Goal: Task Accomplishment & Management: Manage account settings

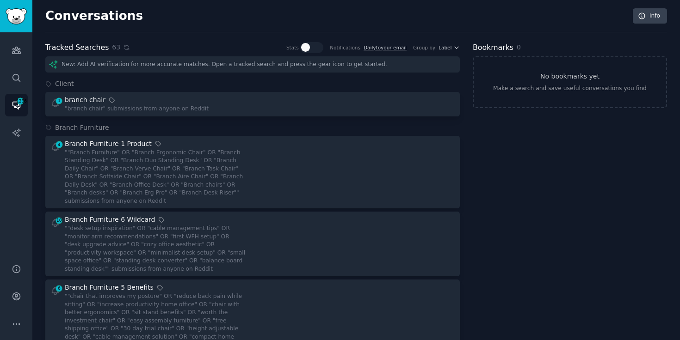
scroll to position [463, 0]
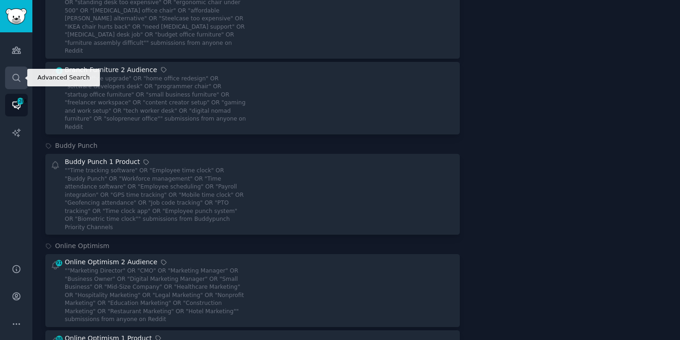
click at [23, 81] on link "Search" at bounding box center [16, 78] width 23 height 23
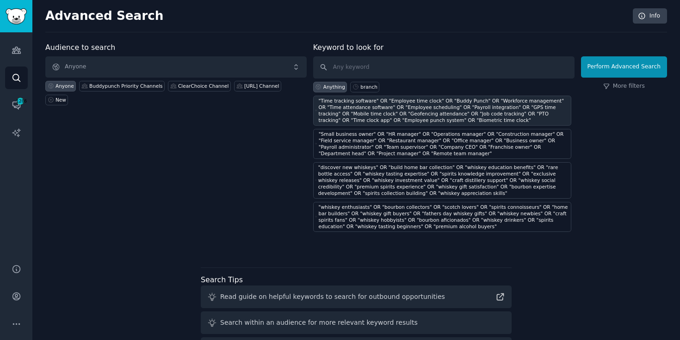
click at [523, 104] on div ""Time tracking software" OR "Employee time clock" OR "Buddy Punch" OR "Workforc…" at bounding box center [444, 111] width 251 height 26
type input ""Time tracking software" OR "Employee time clock" OR "Buddy Punch" OR "Workforc…"
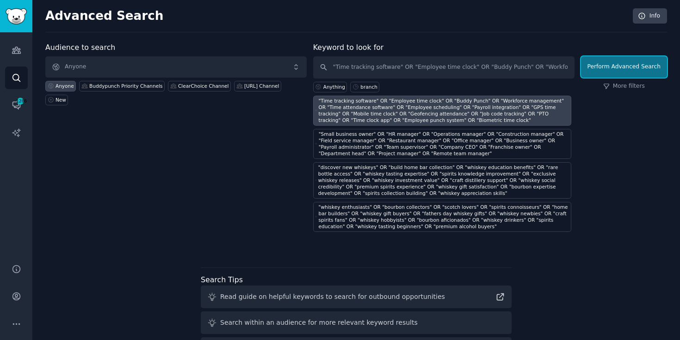
click at [612, 59] on button "Perform Advanced Search" at bounding box center [624, 66] width 86 height 21
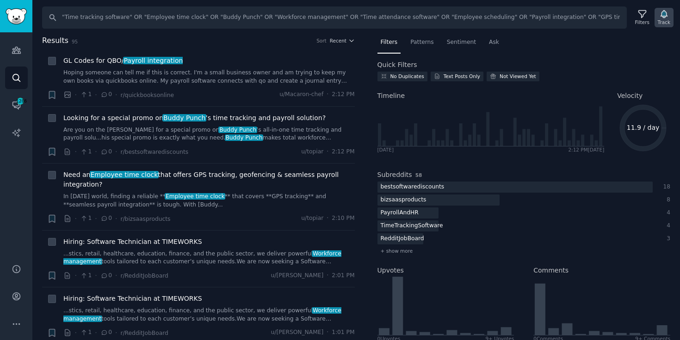
click at [666, 14] on icon "button" at bounding box center [664, 14] width 6 height 7
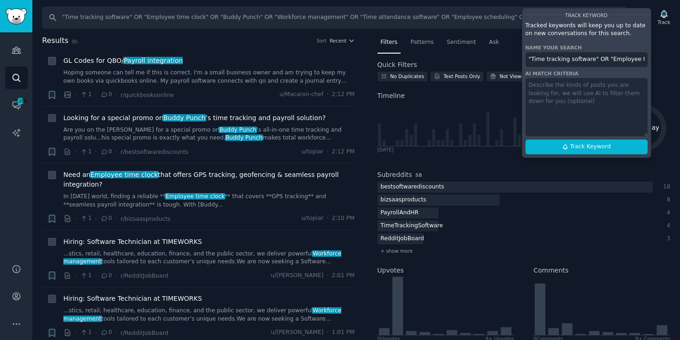
click at [585, 62] on input ""Time tracking software" OR "Employee time clock" OR "Buddy Punch" OR "Workforc…" at bounding box center [586, 59] width 122 height 15
paste input "Buddy Punch 2 Audience"
click at [592, 147] on span "Track Keyword" at bounding box center [590, 147] width 41 height 8
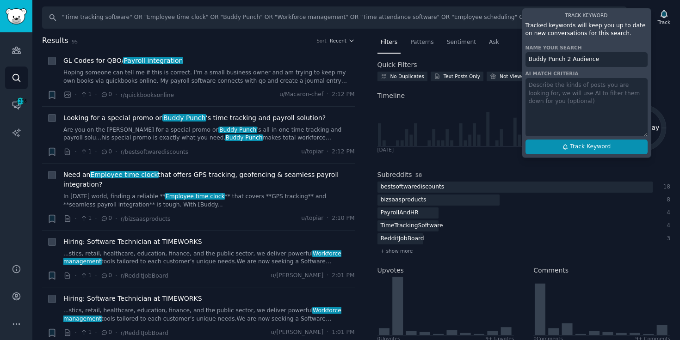
type input "Buddy Punch 2 Audience"
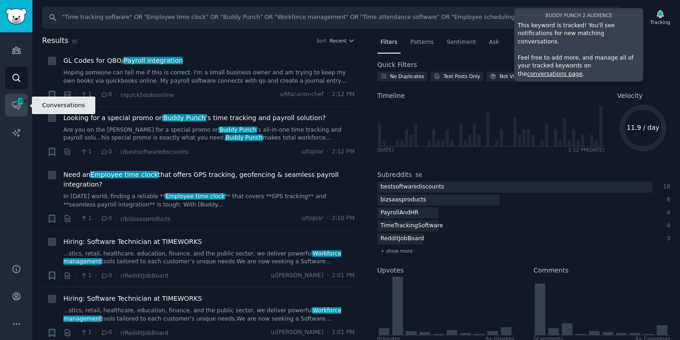
click at [13, 103] on icon "Sidebar" at bounding box center [17, 105] width 10 height 10
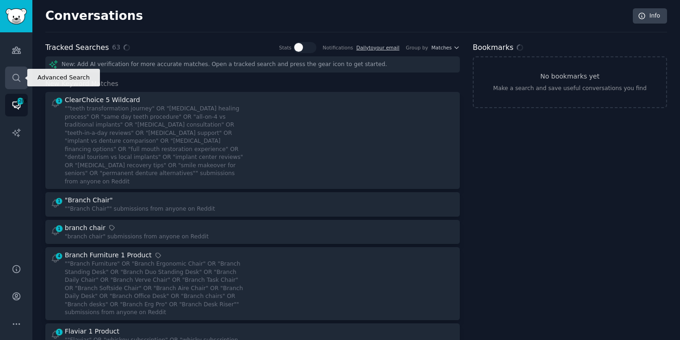
click at [13, 80] on icon "Sidebar" at bounding box center [17, 78] width 10 height 10
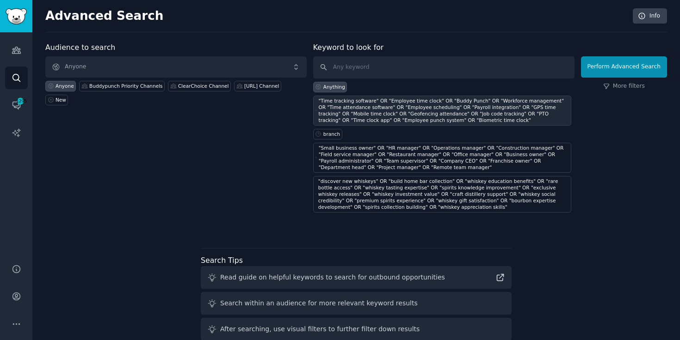
click at [373, 115] on div ""Time tracking software" OR "Employee time clock" OR "Buddy Punch" OR "Workforc…" at bounding box center [444, 111] width 251 height 26
type input ""Time tracking software" OR "Employee time clock" OR "Buddy Punch" OR "Workforc…"
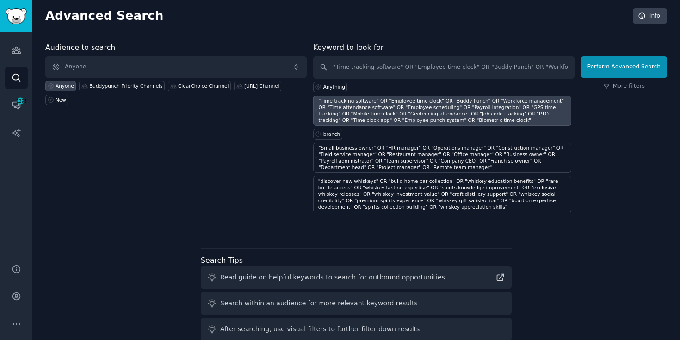
click at [483, 121] on div ""Time tracking software" OR "Employee time clock" OR "Buddy Punch" OR "Workforc…" at bounding box center [444, 111] width 251 height 26
click at [264, 67] on span "Anyone" at bounding box center [175, 66] width 261 height 21
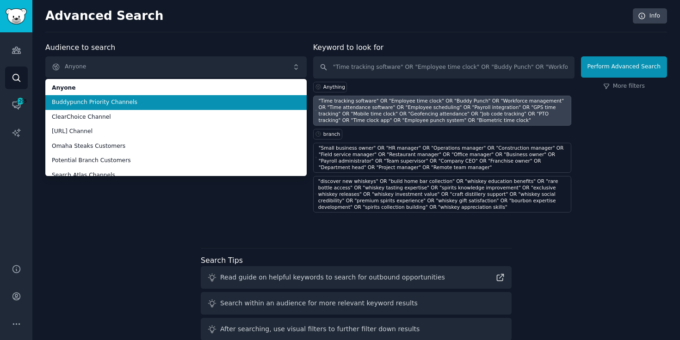
click at [199, 102] on span "Buddypunch Priority Channels" at bounding box center [176, 103] width 248 height 8
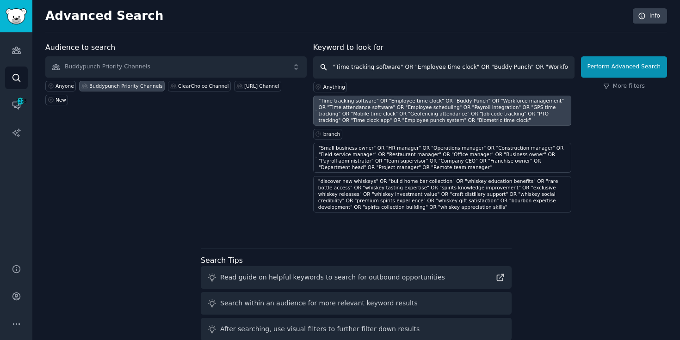
scroll to position [0, 789]
click at [370, 73] on input ""Time tracking software" OR "Employee time clock" OR "Buddy Punch" OR "Workforc…" at bounding box center [443, 67] width 261 height 22
click at [438, 118] on div ""Time tracking software" OR "Employee time clock" OR "Buddy Punch" OR "Workforc…" at bounding box center [444, 111] width 251 height 26
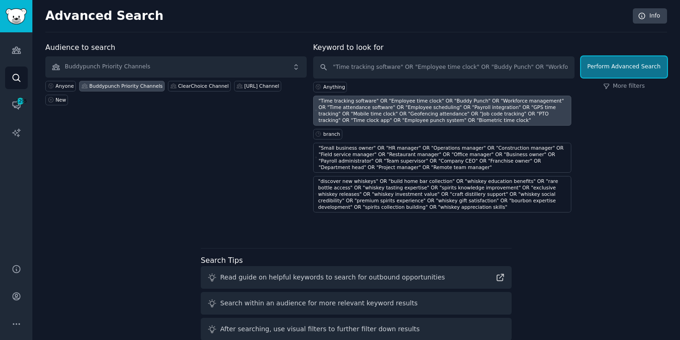
click at [631, 65] on button "Perform Advanced Search" at bounding box center [624, 66] width 86 height 21
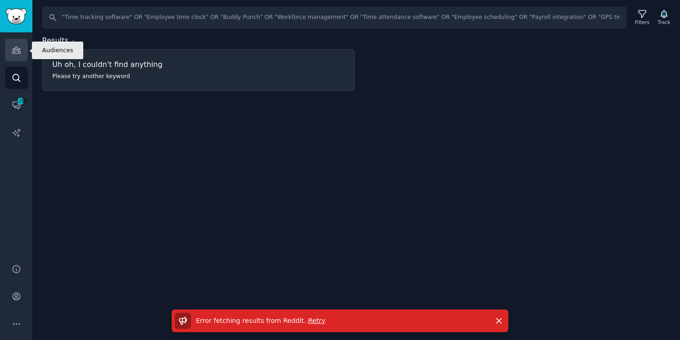
click at [11, 58] on link "Audiences" at bounding box center [16, 50] width 23 height 23
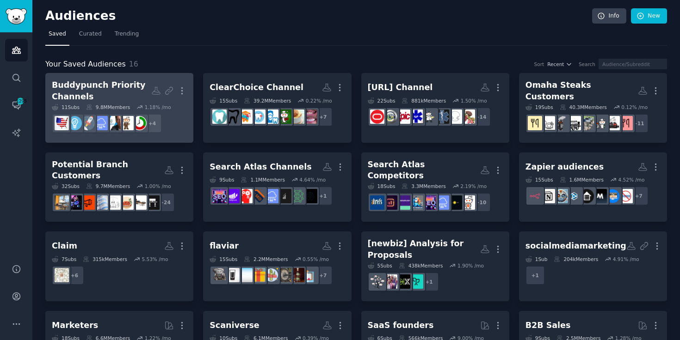
click at [103, 82] on div "Buddypunch Priority Channels" at bounding box center [101, 91] width 99 height 23
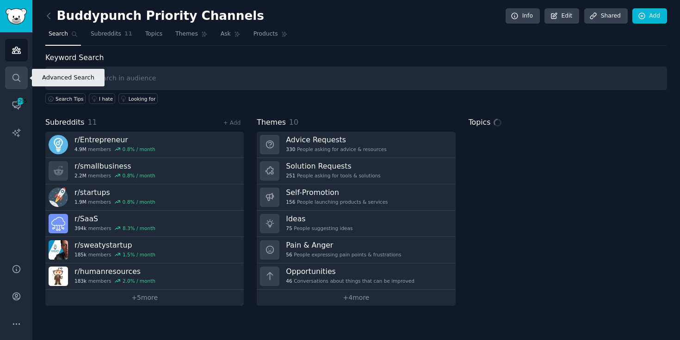
click at [19, 70] on link "Search" at bounding box center [16, 78] width 23 height 23
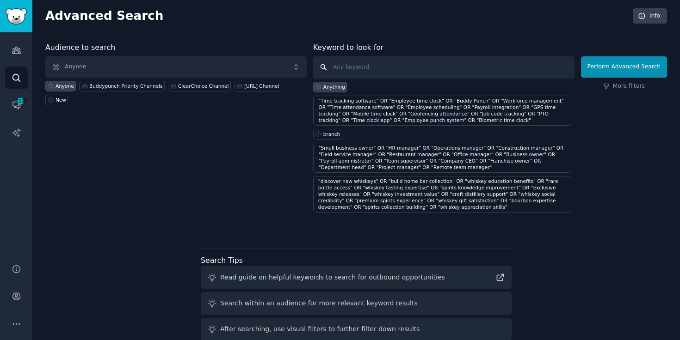
click at [360, 66] on input "text" at bounding box center [443, 67] width 261 height 22
paste input ""Time theft" OR "Buddy punching" OR "Attendance fraud" OR "Manual timesheets" O…"
type input ""Time theft" OR "Buddy punching" OR "Attendance fraud" OR "Manual timesheets" O…"
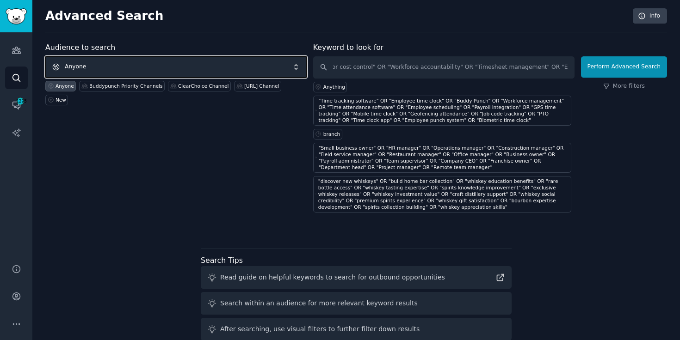
scroll to position [0, 0]
click at [181, 64] on span "Anyone" at bounding box center [175, 66] width 261 height 21
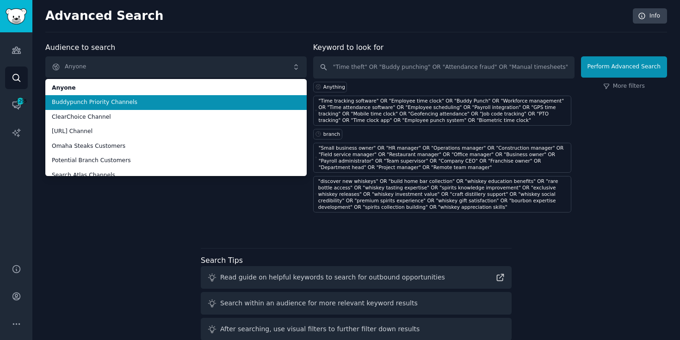
click at [133, 105] on span "Buddypunch Priority Channels" at bounding box center [176, 103] width 248 height 8
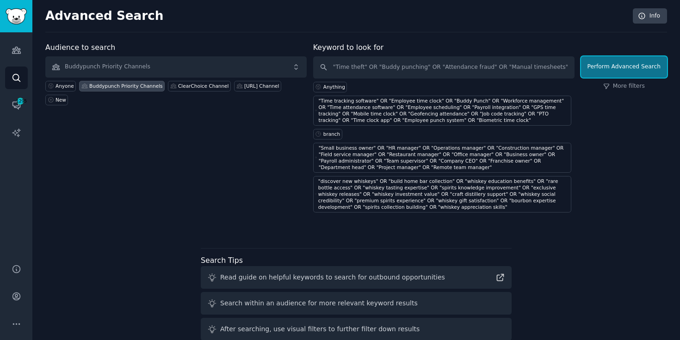
click at [645, 71] on button "Perform Advanced Search" at bounding box center [624, 66] width 86 height 21
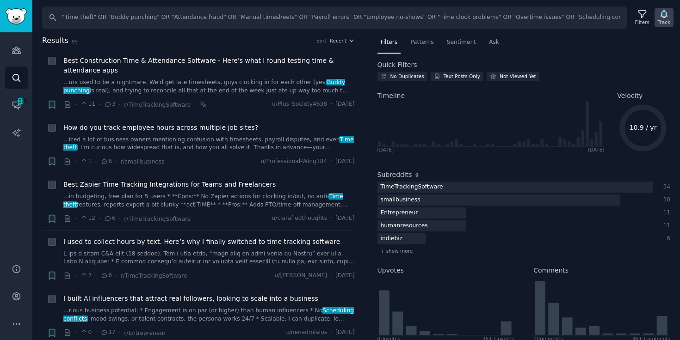
click at [664, 20] on div "Track" at bounding box center [664, 22] width 12 height 6
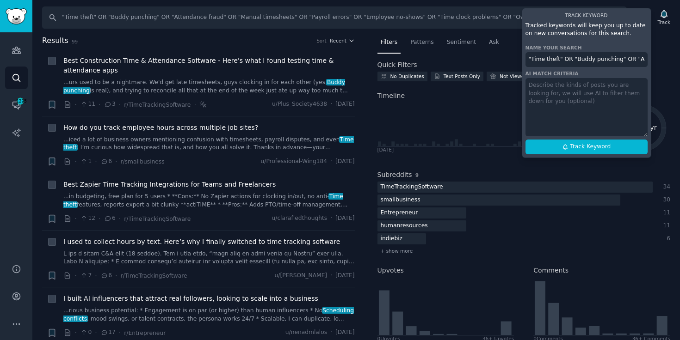
click at [580, 62] on input ""Time theft" OR "Buddy punching" OR "Attendance fraud" OR "Manual timesheets" O…" at bounding box center [586, 59] width 122 height 15
paste input "Buddy Punch 3 Problem"
click at [588, 145] on span "Track Keyword" at bounding box center [590, 147] width 41 height 8
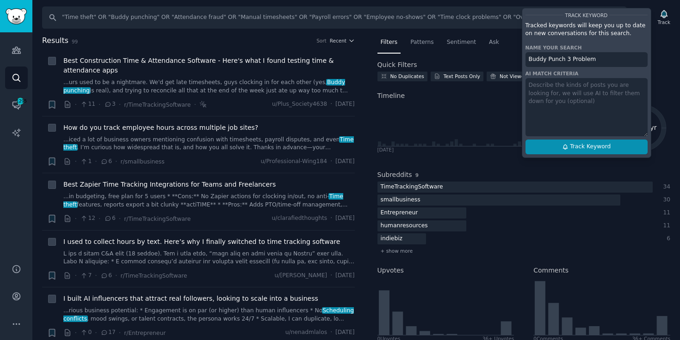
type input "Buddy Punch 3 Problem"
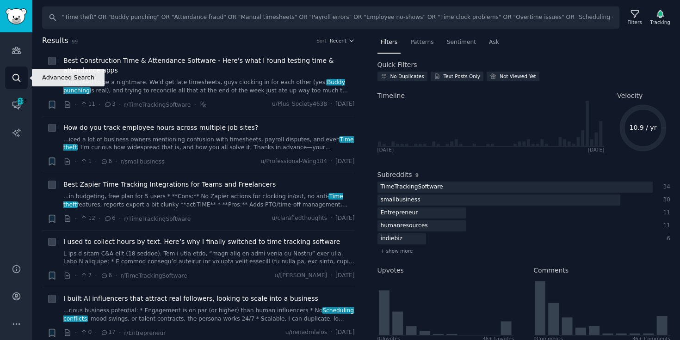
click at [10, 82] on link "Search" at bounding box center [16, 78] width 23 height 23
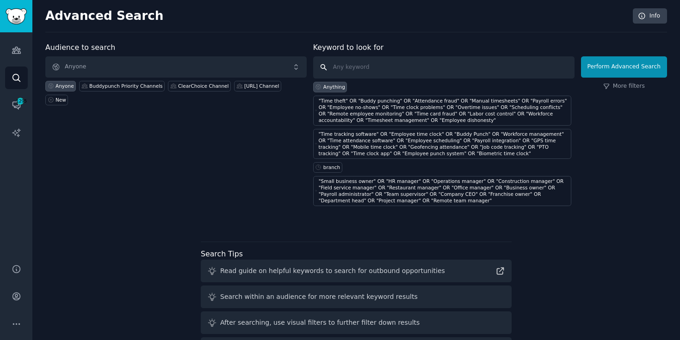
click at [357, 63] on input "text" at bounding box center [443, 67] width 261 height 22
paste input ""Reduce labor costs" OR "Accurate payroll" OR "Save time" OR "Prevent time thef…"
type input ""Reduce labor costs" OR "Accurate payroll" OR "Save time" OR "Prevent time thef…"
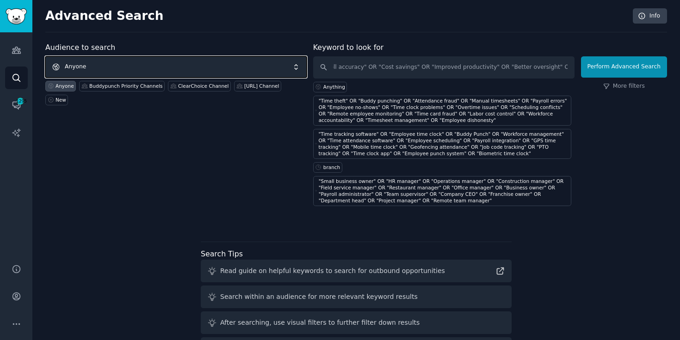
scroll to position [0, 0]
click at [213, 75] on span "Anyone" at bounding box center [175, 66] width 261 height 21
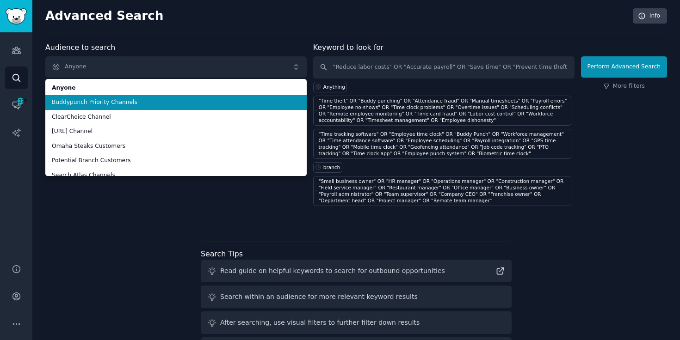
click at [144, 100] on span "Buddypunch Priority Channels" at bounding box center [176, 103] width 248 height 8
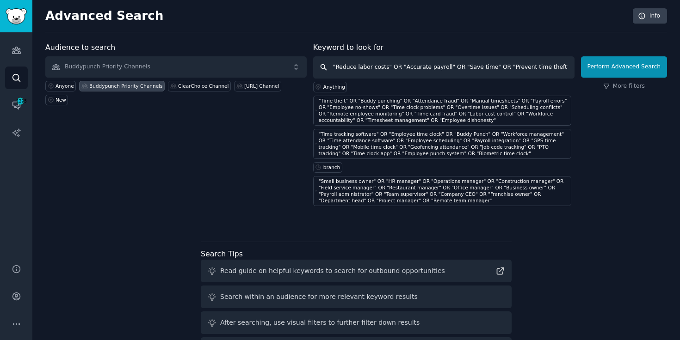
scroll to position [0, 701]
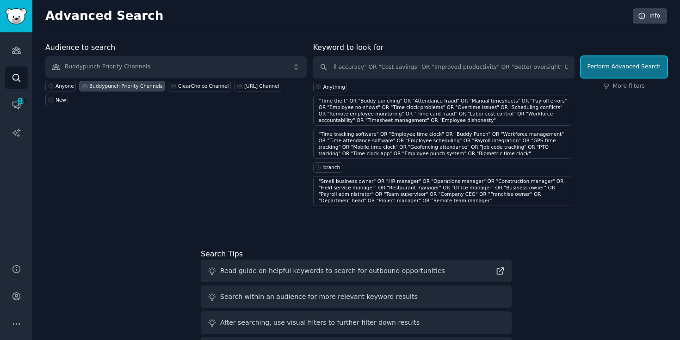
click at [637, 68] on button "Perform Advanced Search" at bounding box center [624, 66] width 86 height 21
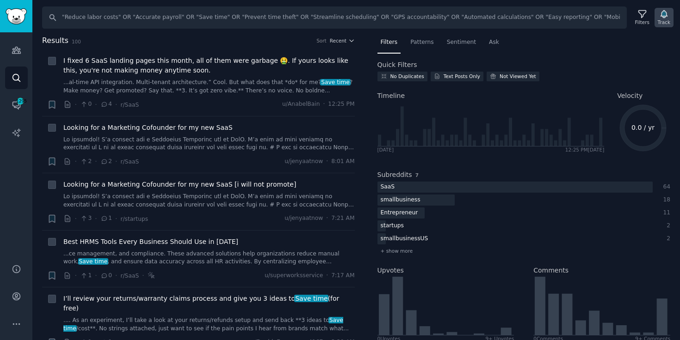
click at [668, 14] on div "Track" at bounding box center [664, 17] width 19 height 19
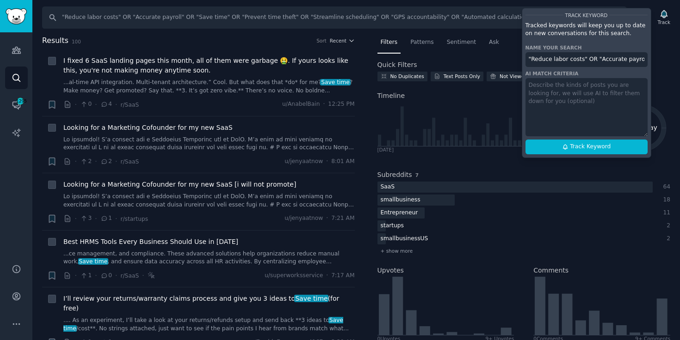
click at [565, 64] on input ""Reduce labor costs" OR "Accurate payroll" OR "Save time" OR "Prevent time thef…" at bounding box center [586, 59] width 122 height 15
paste input "Buddy Punch 4 Benefit"
click at [595, 140] on button "Track Keyword" at bounding box center [586, 147] width 122 height 15
type input "Buddy Punch 4 Benefits"
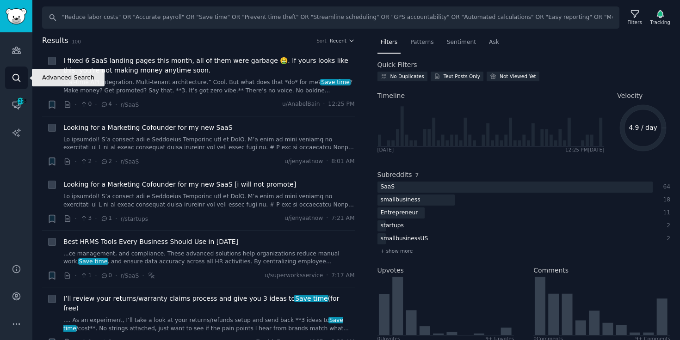
click at [16, 80] on icon "Sidebar" at bounding box center [15, 77] width 7 height 7
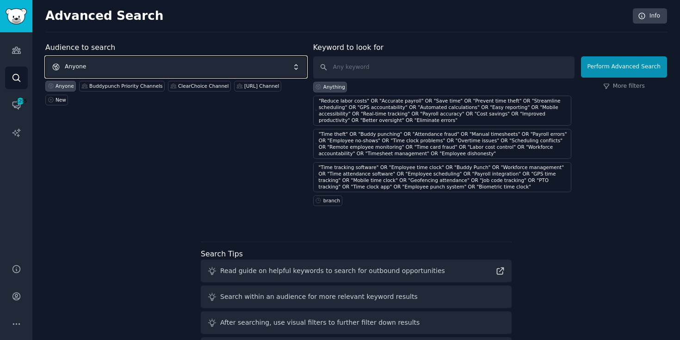
click at [196, 67] on span "Anyone" at bounding box center [175, 66] width 261 height 21
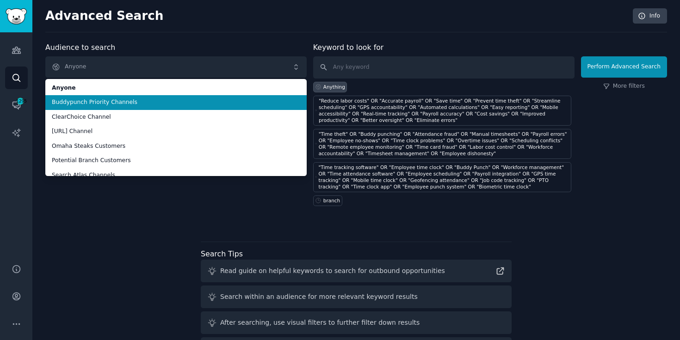
click at [163, 99] on span "Buddypunch Priority Channels" at bounding box center [176, 103] width 248 height 8
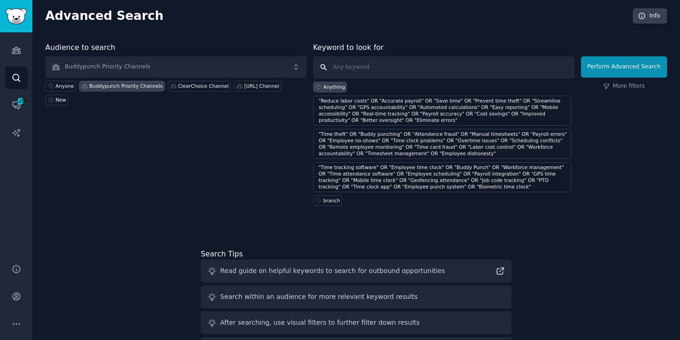
click at [396, 60] on input "text" at bounding box center [443, 67] width 261 height 22
paste input ""Field service businesses" OR "Construction time tracking" OR "Remote workforce…"
click at [472, 65] on input ""Field service businesses" OR "Construction time tracking" OR "Remote workforce…" at bounding box center [443, 67] width 261 height 22
paste input "text"
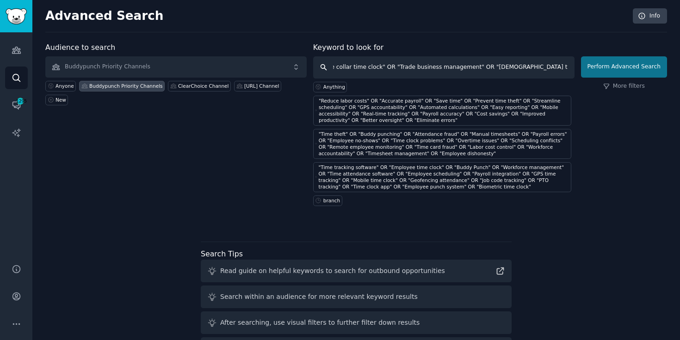
type input ""Field service businesses" OR "Construction time tracking" OR "Remote workforce…"
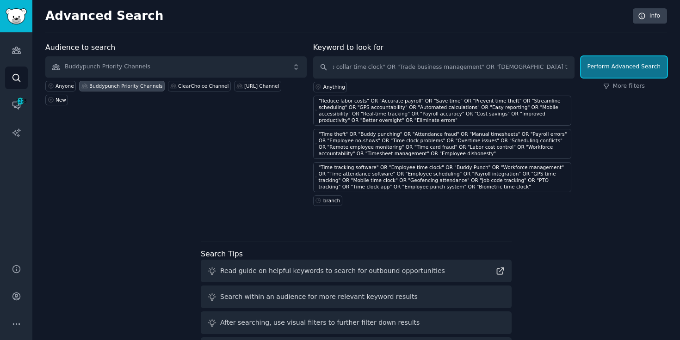
scroll to position [0, 0]
click at [624, 63] on button "Perform Advanced Search" at bounding box center [624, 66] width 86 height 21
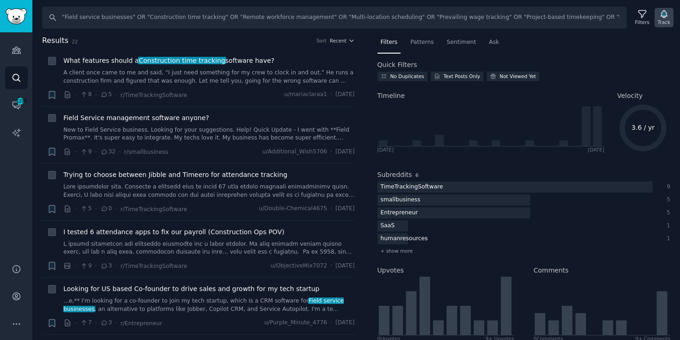
click at [669, 12] on div "Track" at bounding box center [664, 17] width 19 height 19
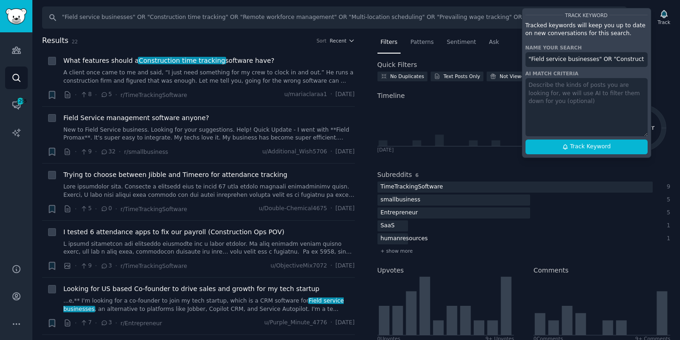
click at [565, 62] on input ""Field service businesses" OR "Construction time tracking" OR "Remote workforce…" at bounding box center [586, 59] width 122 height 15
paste input "Buddy Punch 5 Wildcard"
click at [605, 153] on button "Track Keyword" at bounding box center [586, 147] width 122 height 15
type input "Buddy Punch 5 Wildcard"
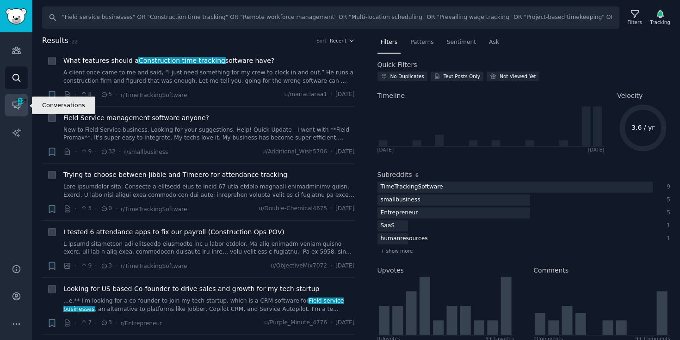
click at [18, 114] on link "Conversations 1295" at bounding box center [16, 105] width 23 height 23
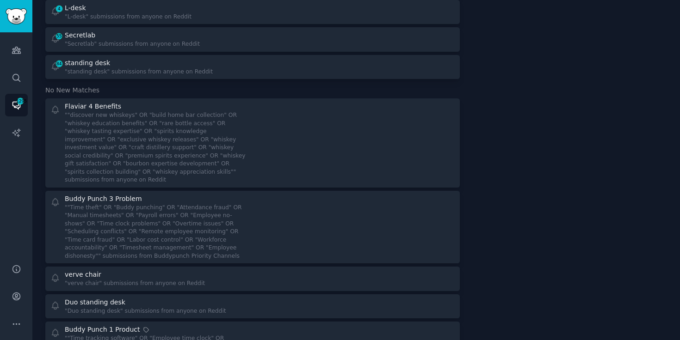
scroll to position [1998, 0]
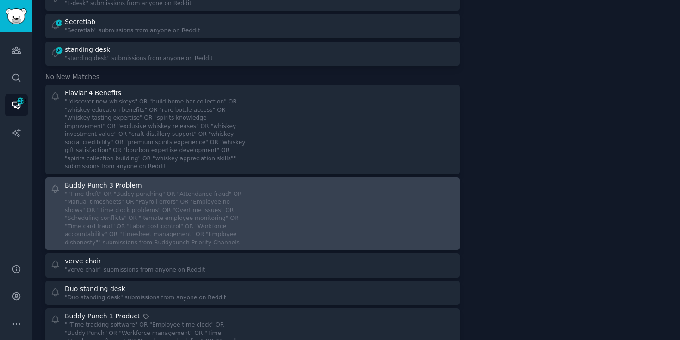
click at [318, 181] on div at bounding box center [357, 214] width 196 height 67
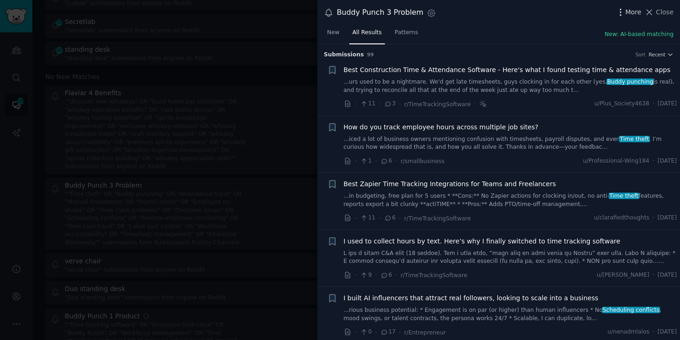
click at [622, 13] on icon "button" at bounding box center [621, 12] width 10 height 10
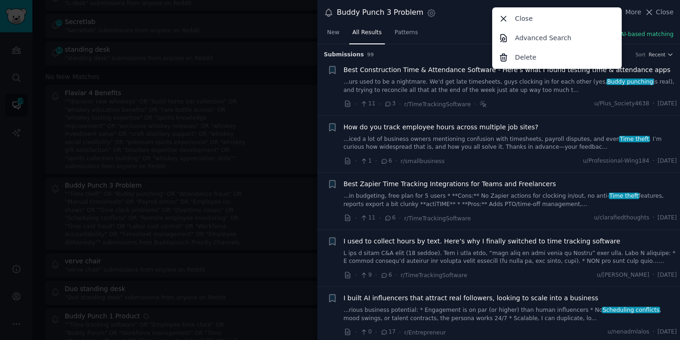
click at [448, 17] on div "Buddy Punch 3 Problem Settings More Close Advanced Search Delete Close" at bounding box center [499, 12] width 350 height 12
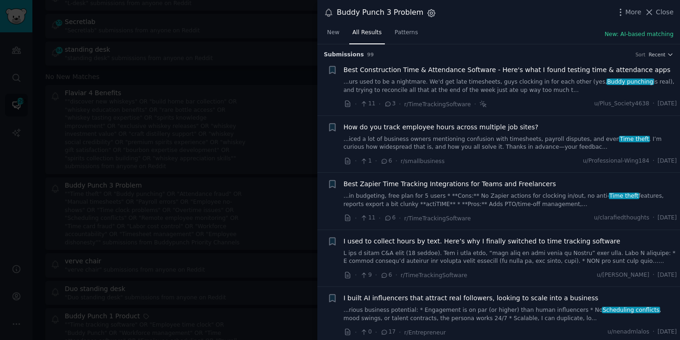
click at [426, 14] on icon "button" at bounding box center [431, 13] width 10 height 10
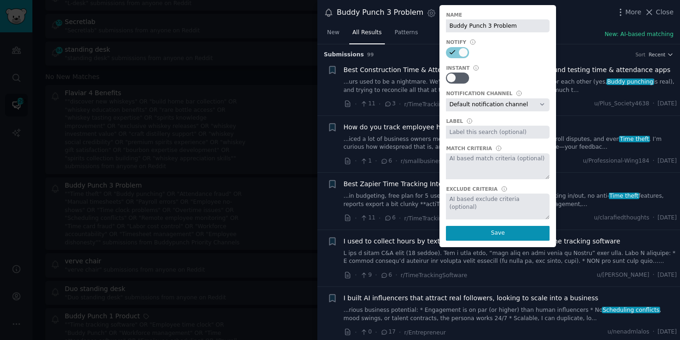
click at [474, 139] on div "Name Buddy Punch 3 Problem Notify Instant Notification Channel Default notifica…" at bounding box center [497, 126] width 117 height 242
click at [471, 136] on input "text" at bounding box center [498, 132] width 104 height 13
type input "Buddy Punch"
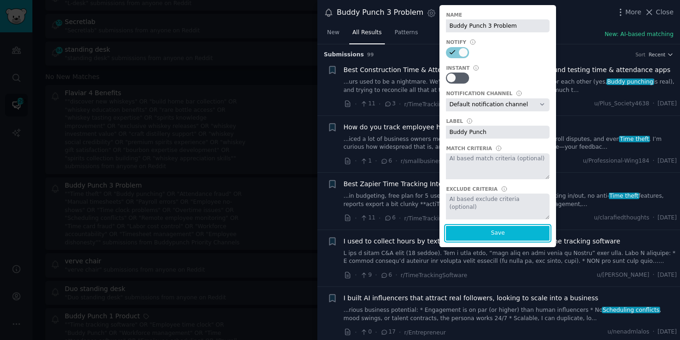
click at [492, 237] on button "Save" at bounding box center [498, 233] width 104 height 15
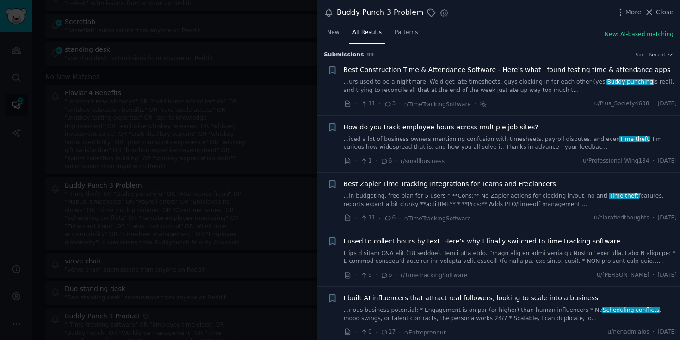
click at [284, 46] on div at bounding box center [340, 170] width 680 height 340
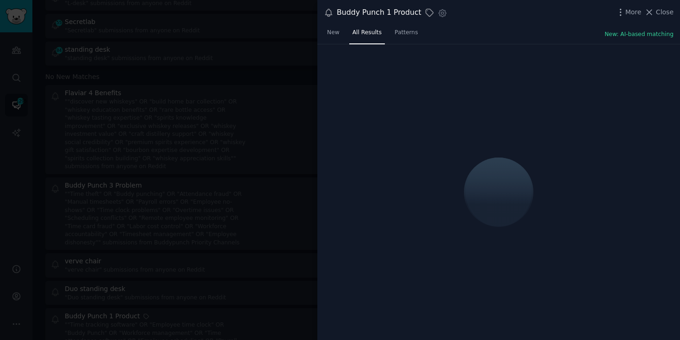
click at [437, 19] on div "Settings" at bounding box center [440, 14] width 13 height 12
click at [439, 12] on icon "button" at bounding box center [443, 13] width 10 height 10
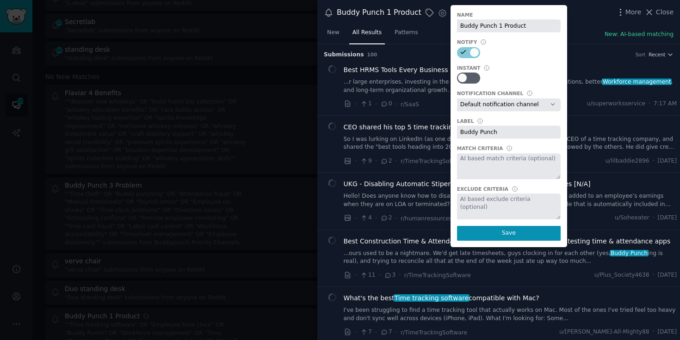
click at [261, 129] on div at bounding box center [340, 170] width 680 height 340
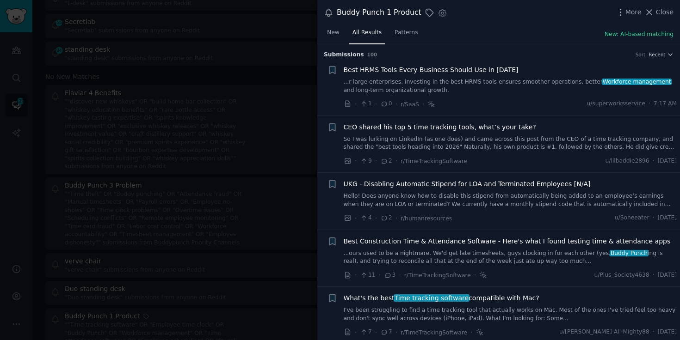
click at [301, 51] on div at bounding box center [340, 170] width 680 height 340
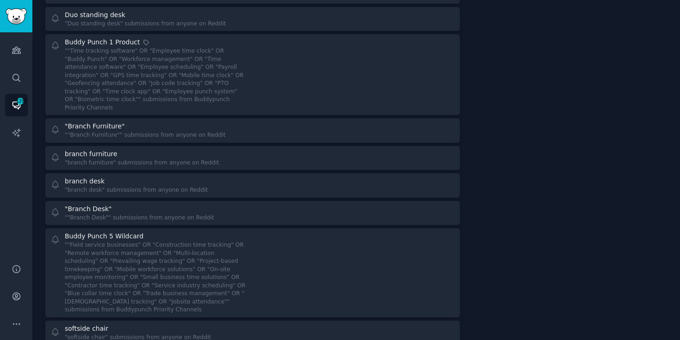
scroll to position [2313, 0]
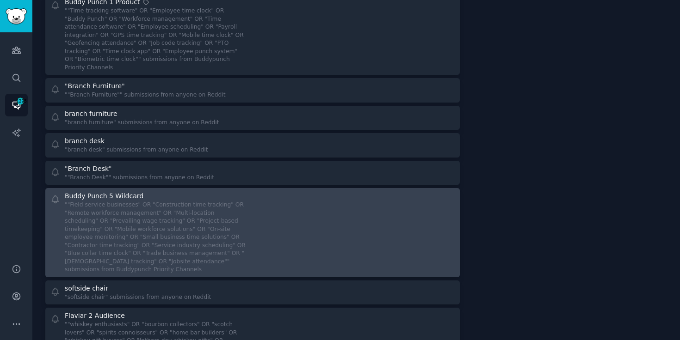
click at [251, 191] on div "Buddy Punch 5 Wildcard ""Field service businesses" OR "Construction time tracki…" at bounding box center [253, 232] width 408 height 83
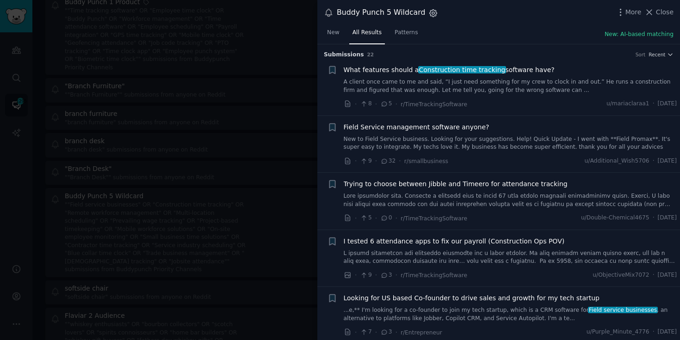
click at [430, 16] on icon "button" at bounding box center [433, 13] width 10 height 10
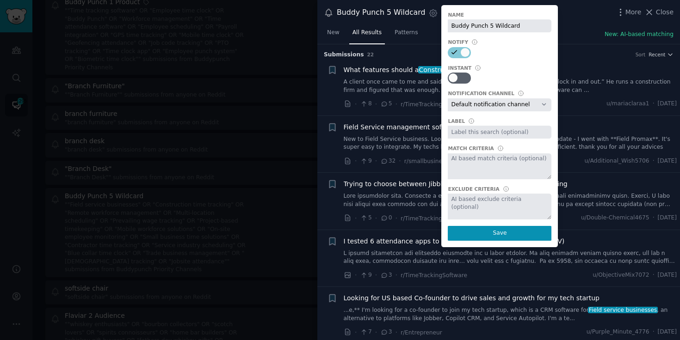
click at [478, 134] on input "text" at bounding box center [500, 132] width 104 height 13
type input "Buddy Punch"
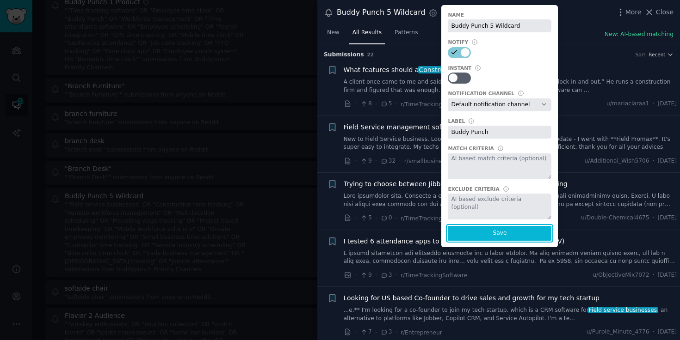
click at [497, 234] on button "Save" at bounding box center [500, 233] width 104 height 15
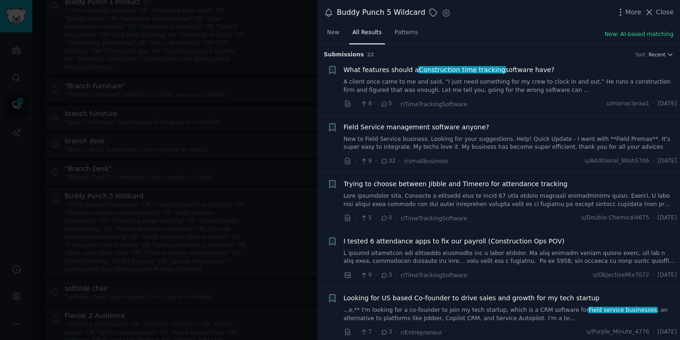
click at [284, 73] on div at bounding box center [340, 170] width 680 height 340
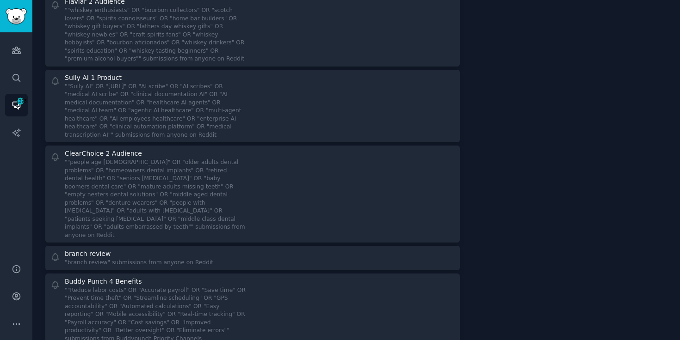
scroll to position [2664, 0]
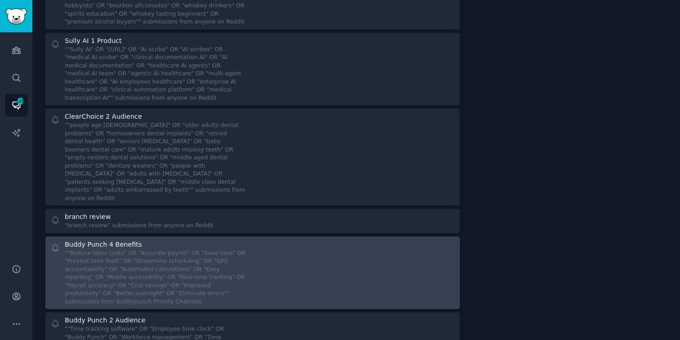
click at [322, 240] on div at bounding box center [357, 273] width 196 height 67
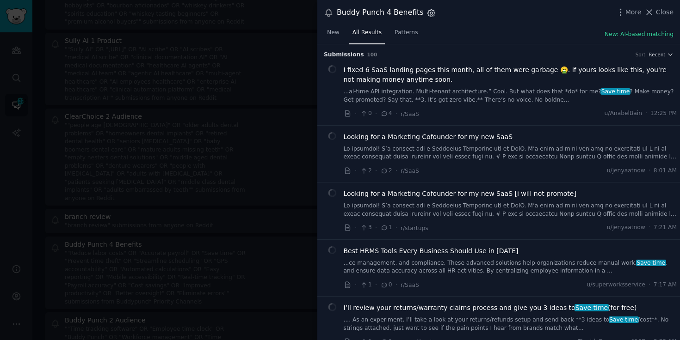
click at [426, 14] on icon "button" at bounding box center [431, 13] width 10 height 10
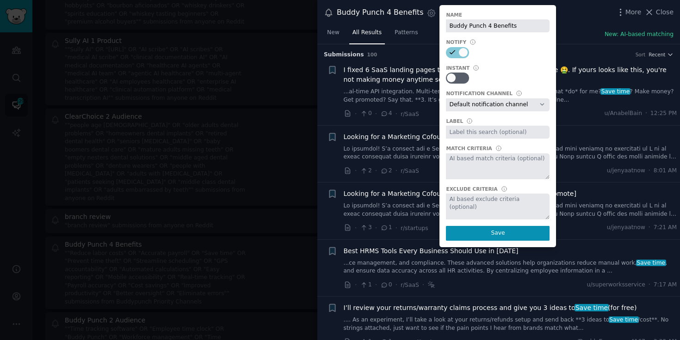
click at [454, 136] on input "text" at bounding box center [498, 132] width 104 height 13
type input "Buddy Punch"
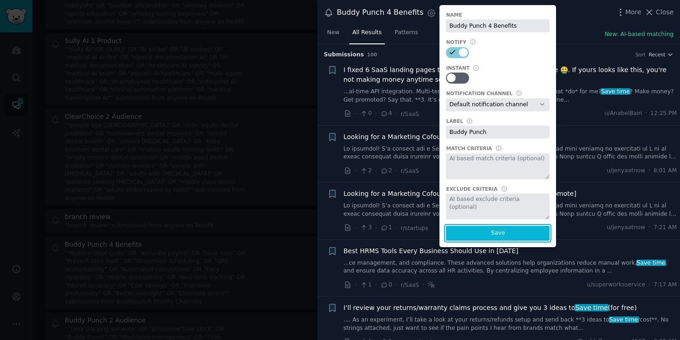
click at [490, 237] on button "Save" at bounding box center [498, 233] width 104 height 15
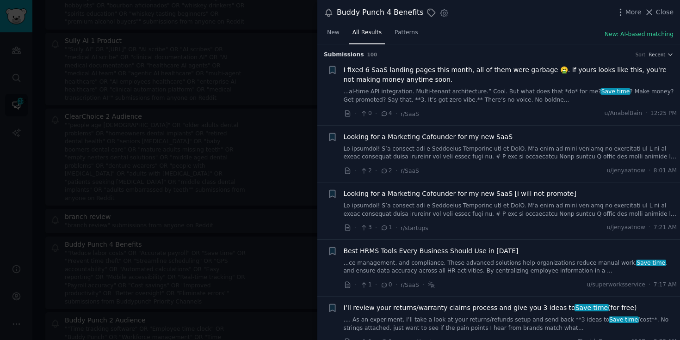
click at [257, 142] on div at bounding box center [340, 170] width 680 height 340
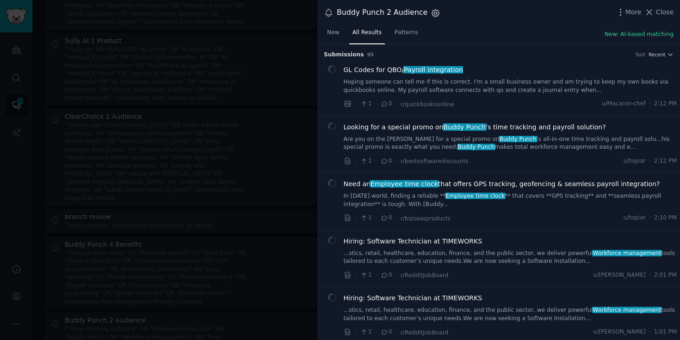
click at [431, 16] on icon "button" at bounding box center [436, 13] width 10 height 10
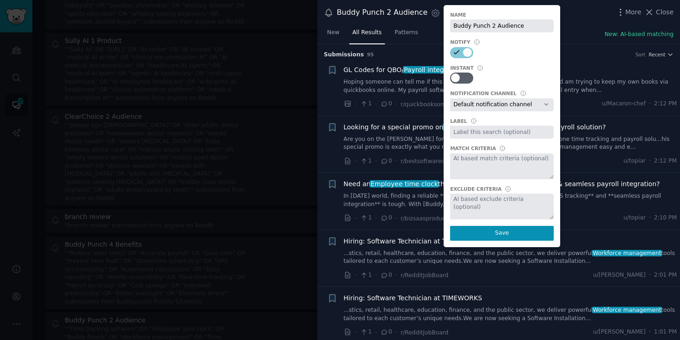
click at [477, 138] on input "text" at bounding box center [502, 132] width 104 height 13
type input "Buddy Punch"
click at [513, 225] on div "Name Buddy Punch 2 Audience Notify Instant Notification Channel Default notific…" at bounding box center [502, 126] width 117 height 242
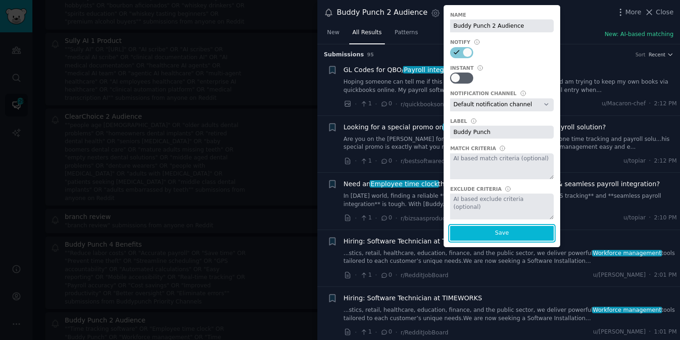
click at [504, 233] on button "Save" at bounding box center [502, 233] width 104 height 15
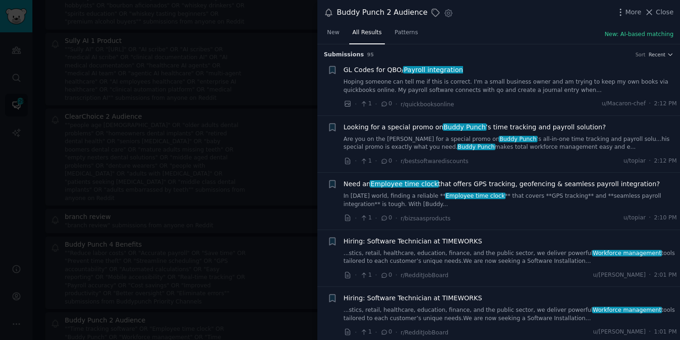
click at [252, 143] on div at bounding box center [340, 170] width 680 height 340
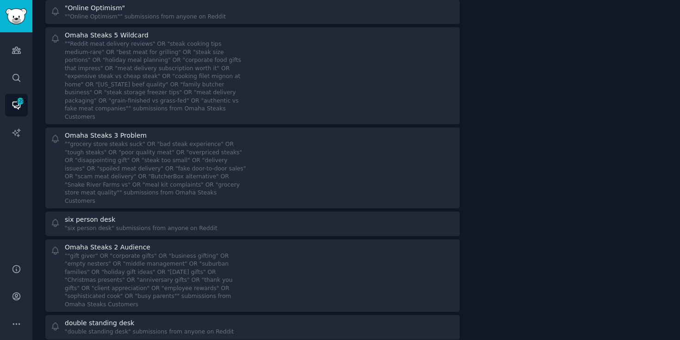
scroll to position [3111, 0]
